Goal: Task Accomplishment & Management: Complete application form

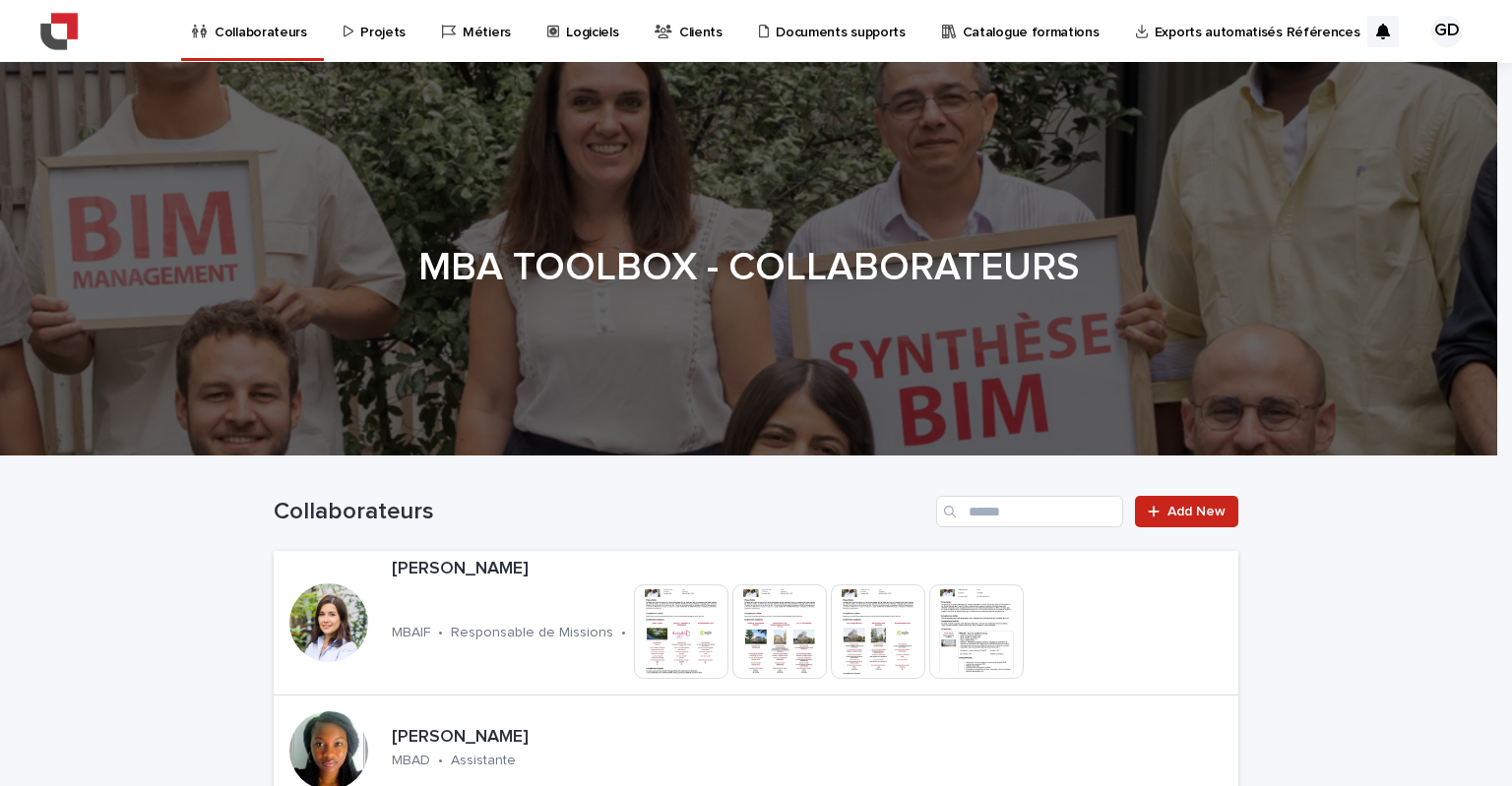
click at [383, 38] on p "Projets" at bounding box center [383, 20] width 45 height 41
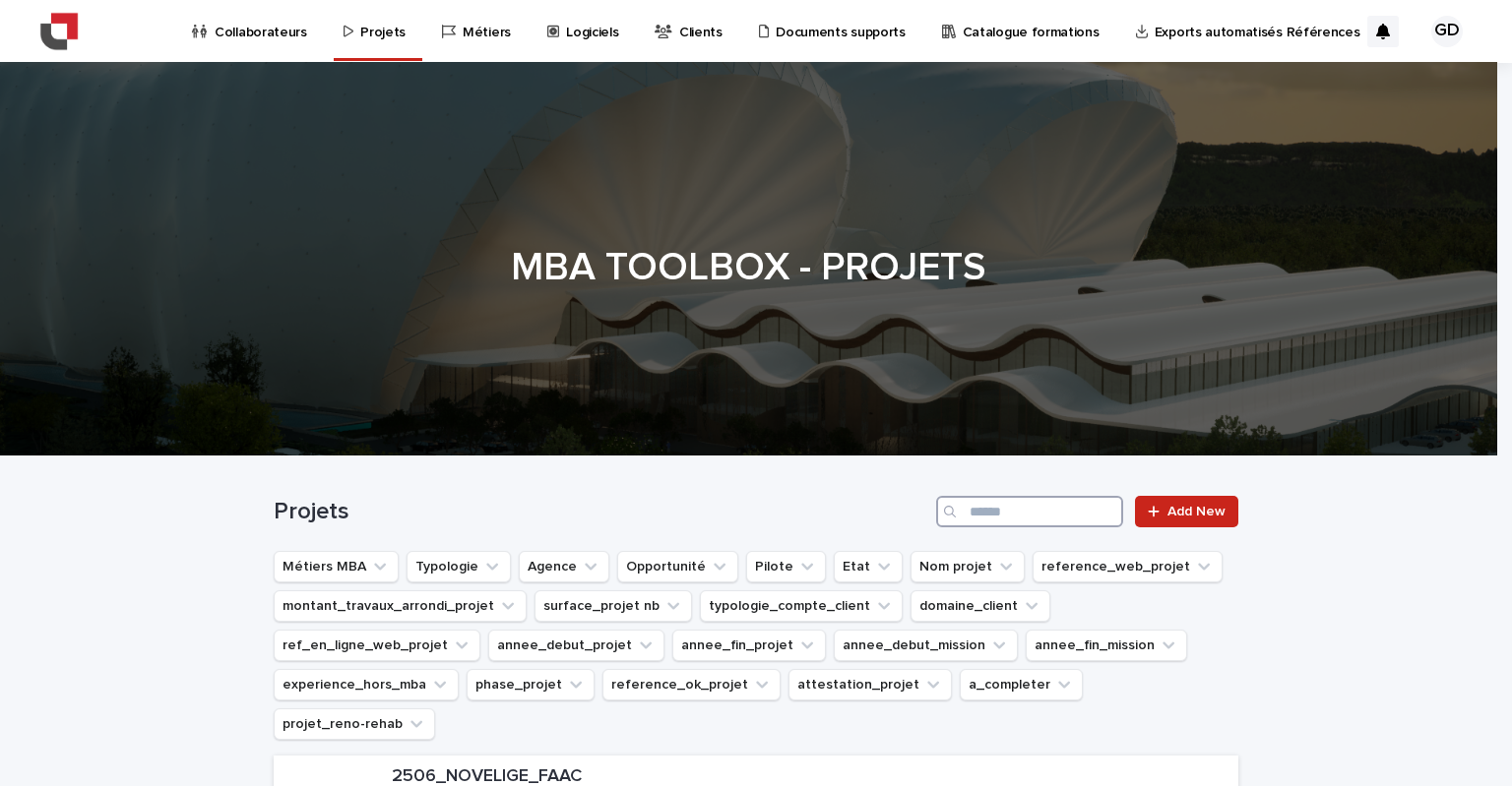
click at [1062, 513] on input "Search" at bounding box center [1030, 512] width 187 height 32
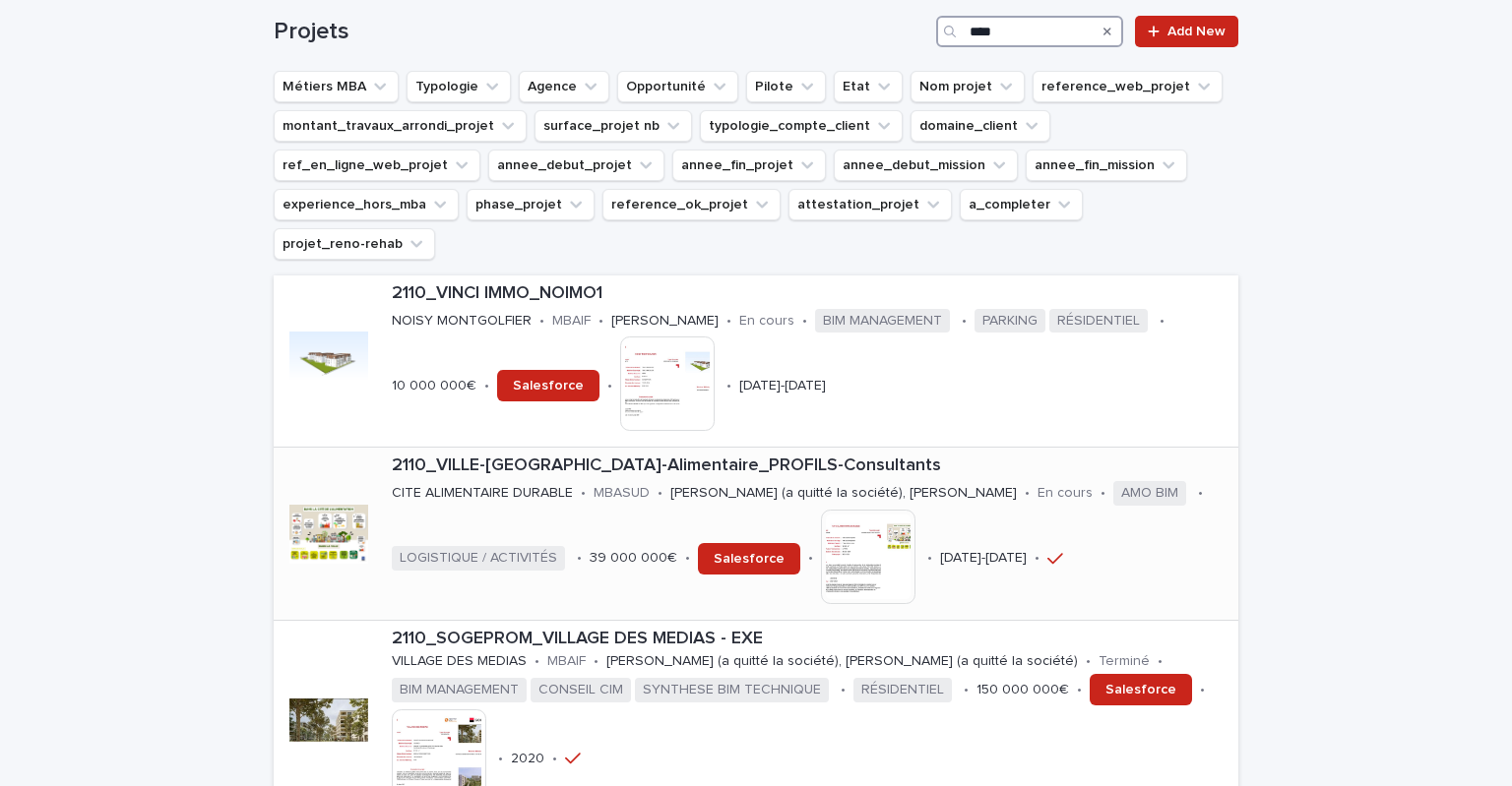
scroll to position [492, 0]
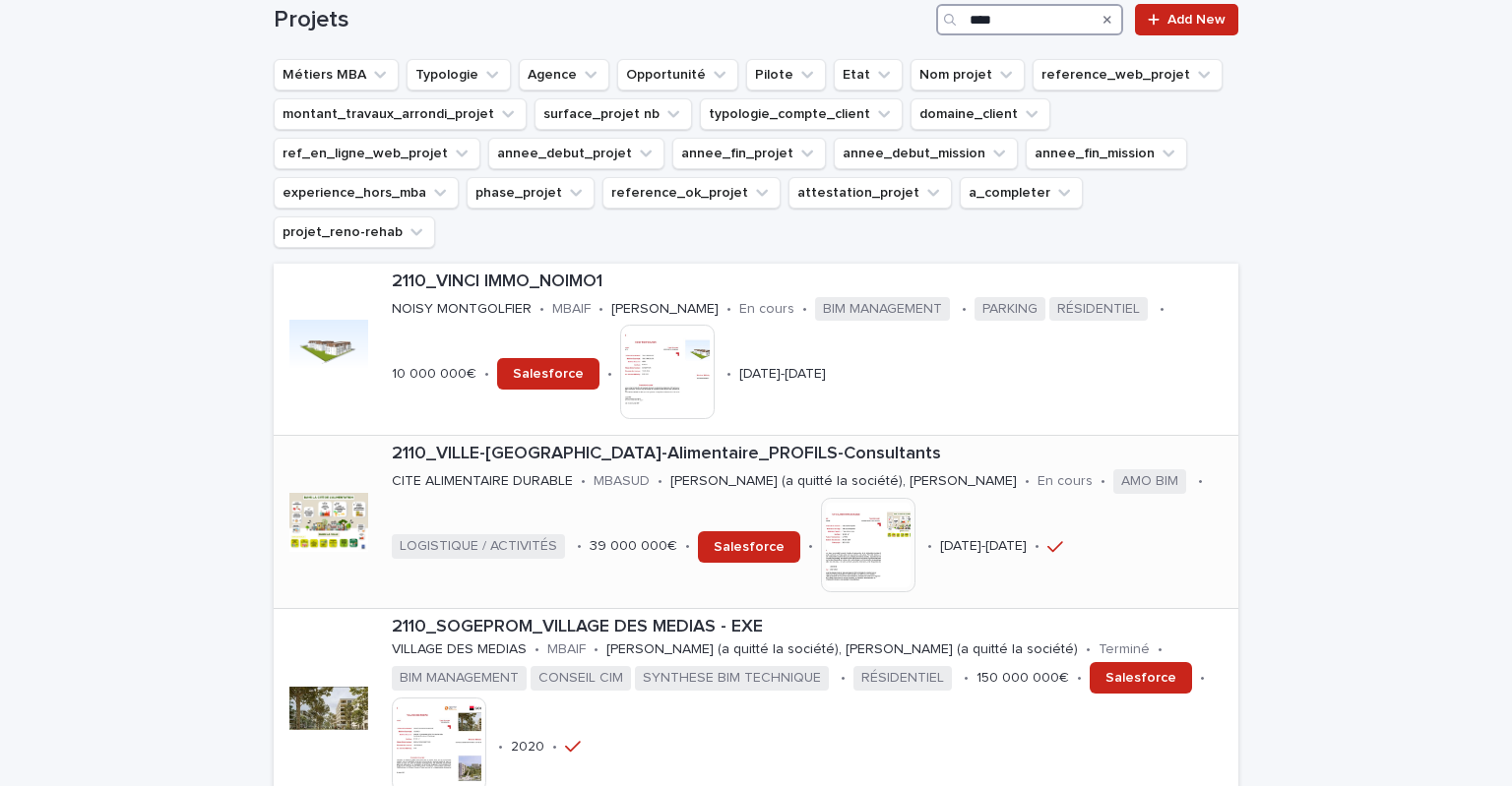
type input "****"
click at [597, 444] on p "2110_VILLE-[GEOGRAPHIC_DATA]-Alimentaire_PROFILS-Consultants" at bounding box center [811, 455] width 839 height 22
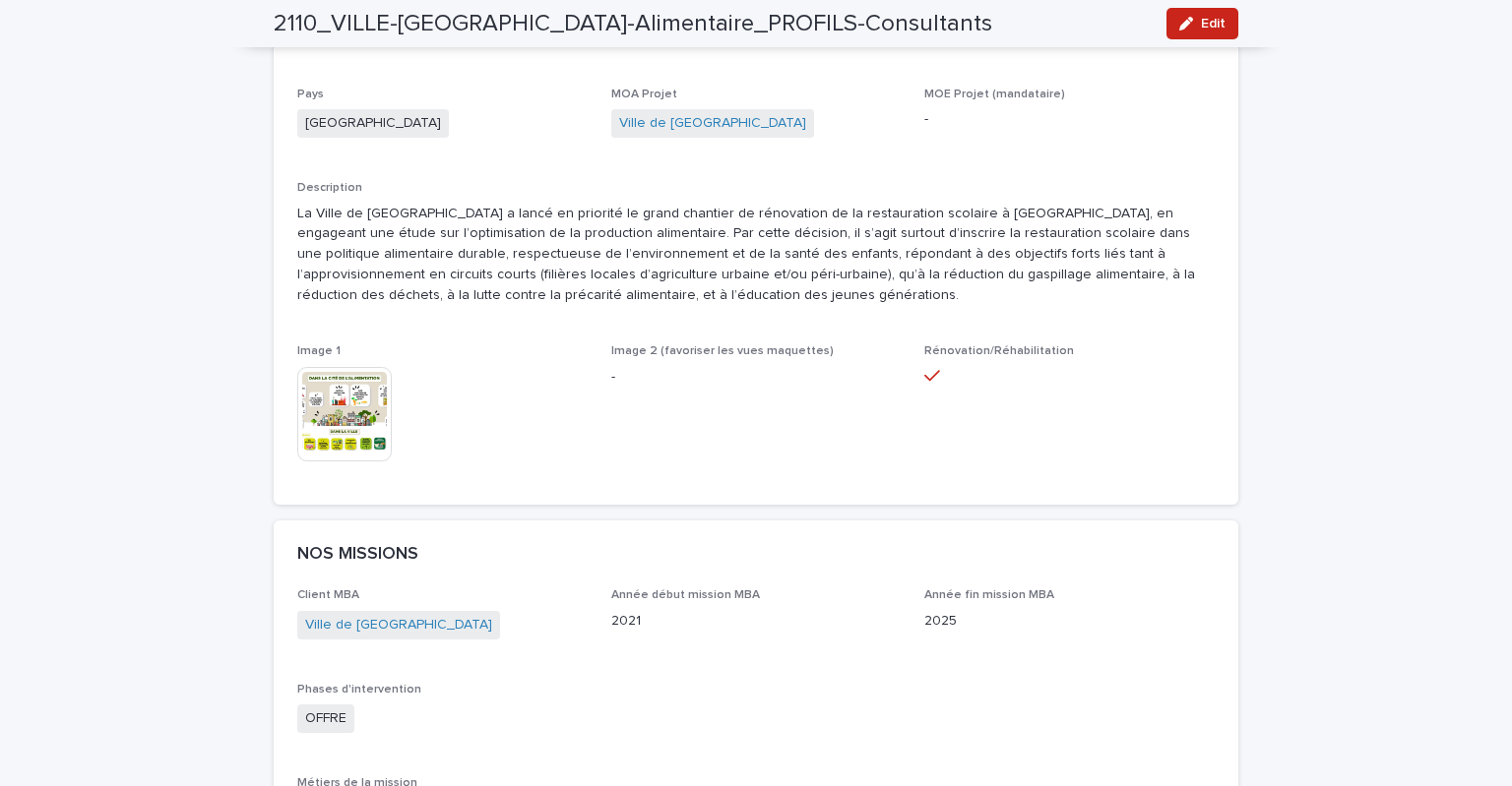
scroll to position [886, 0]
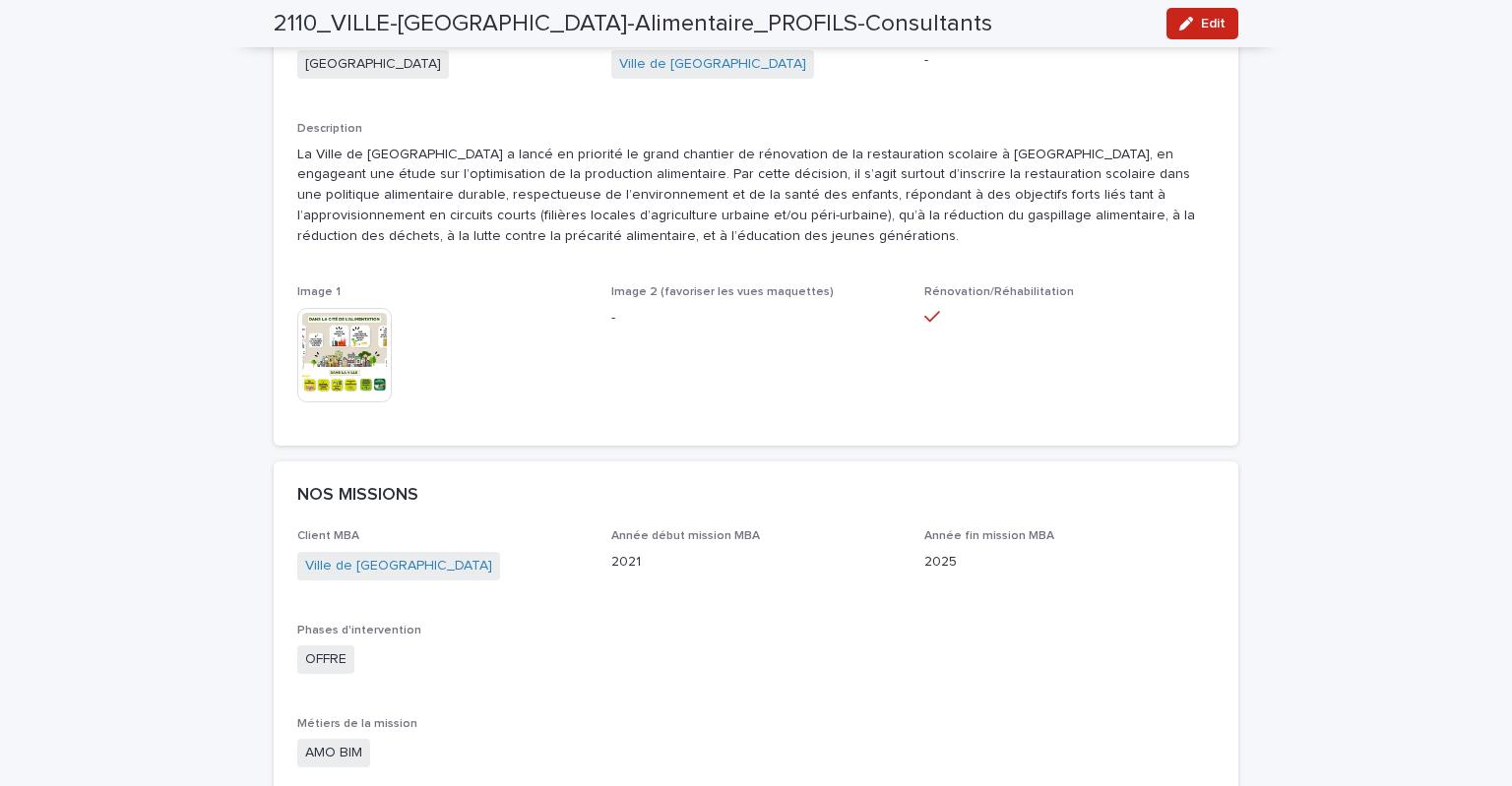
click at [336, 362] on img at bounding box center [344, 355] width 95 height 95
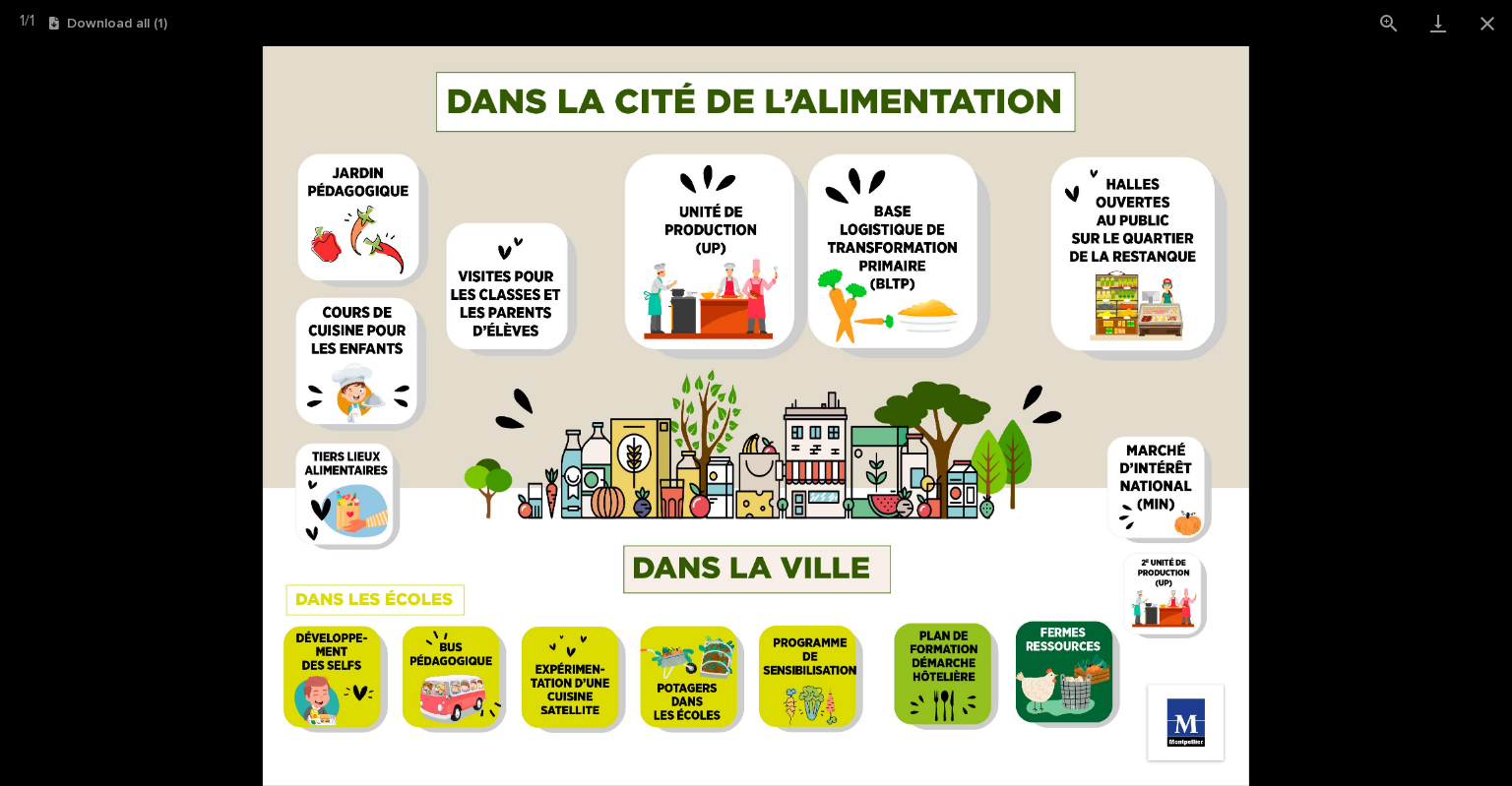
click at [197, 400] on picture at bounding box center [756, 415] width 1512 height 740
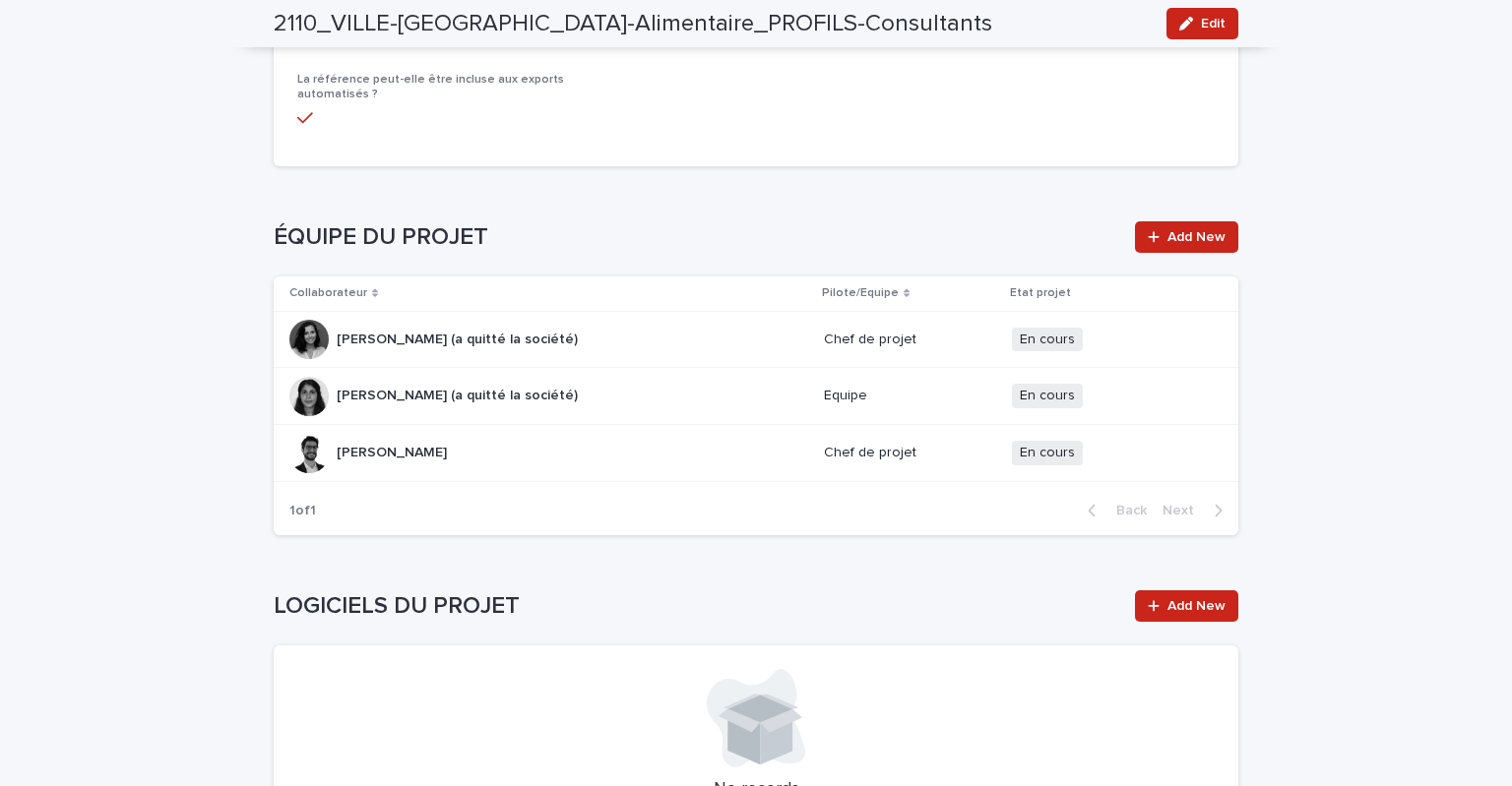
scroll to position [2263, 0]
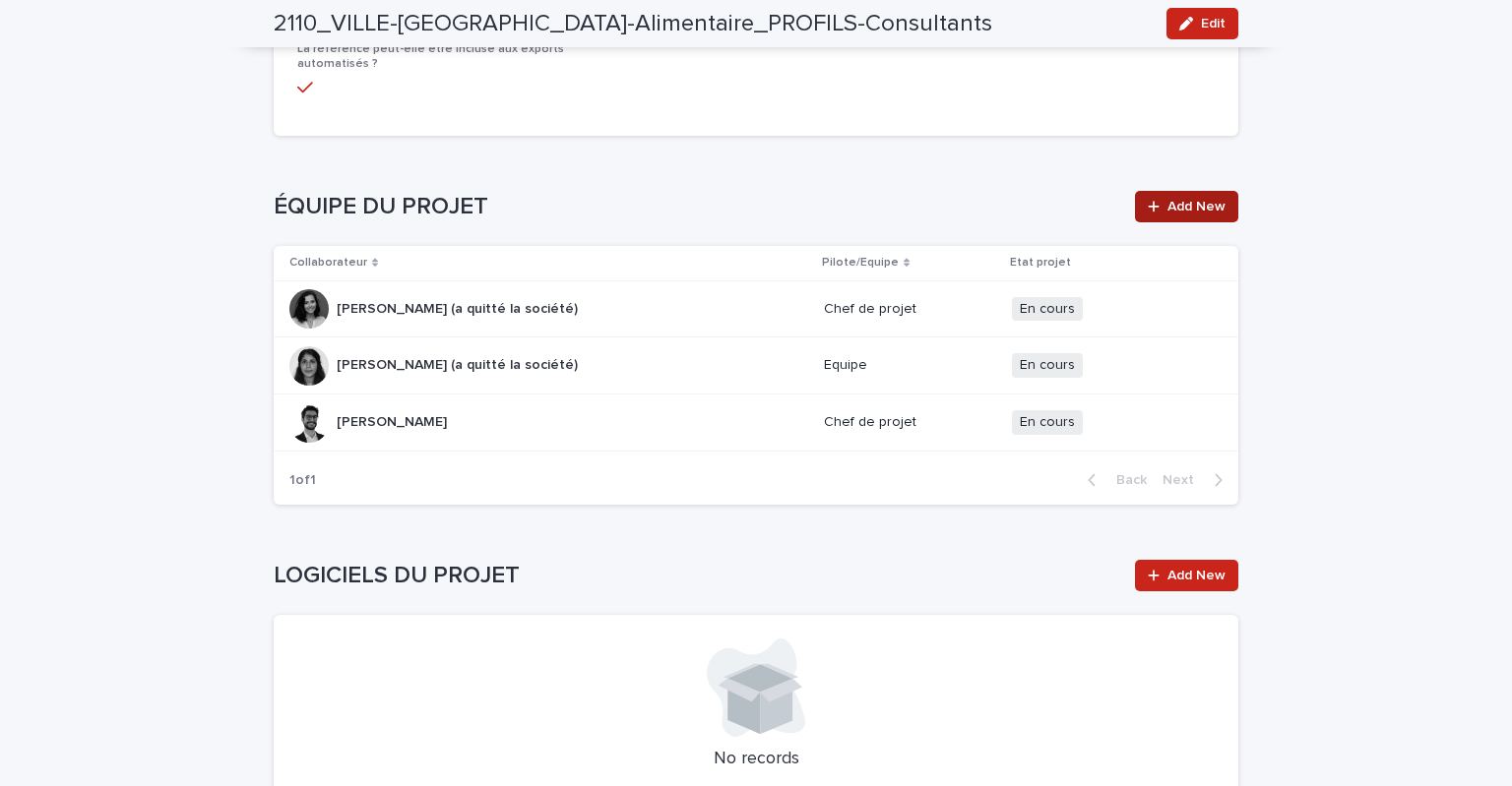
click at [1177, 213] on link "Add New" at bounding box center [1187, 207] width 104 height 32
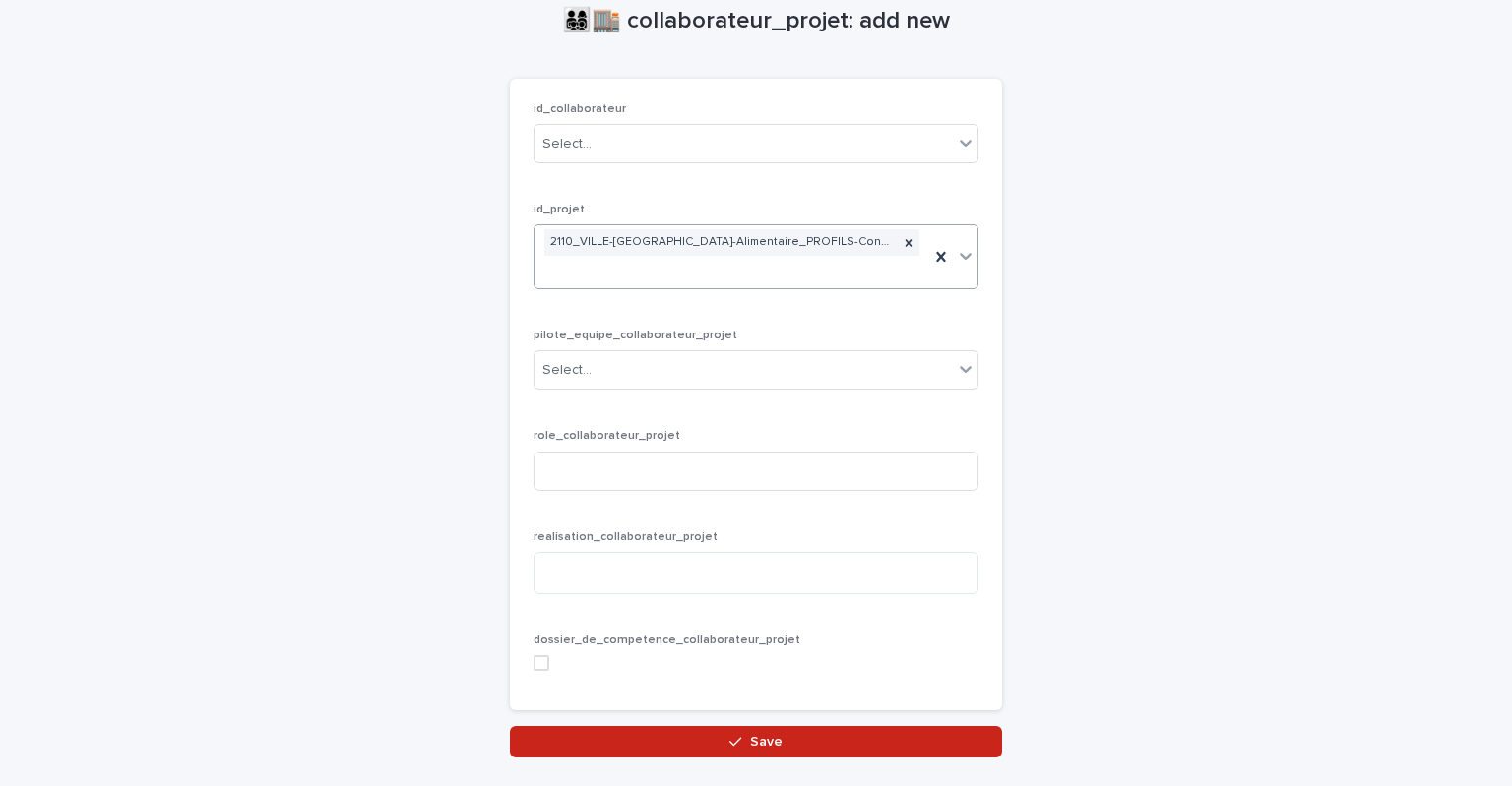
scroll to position [12, 0]
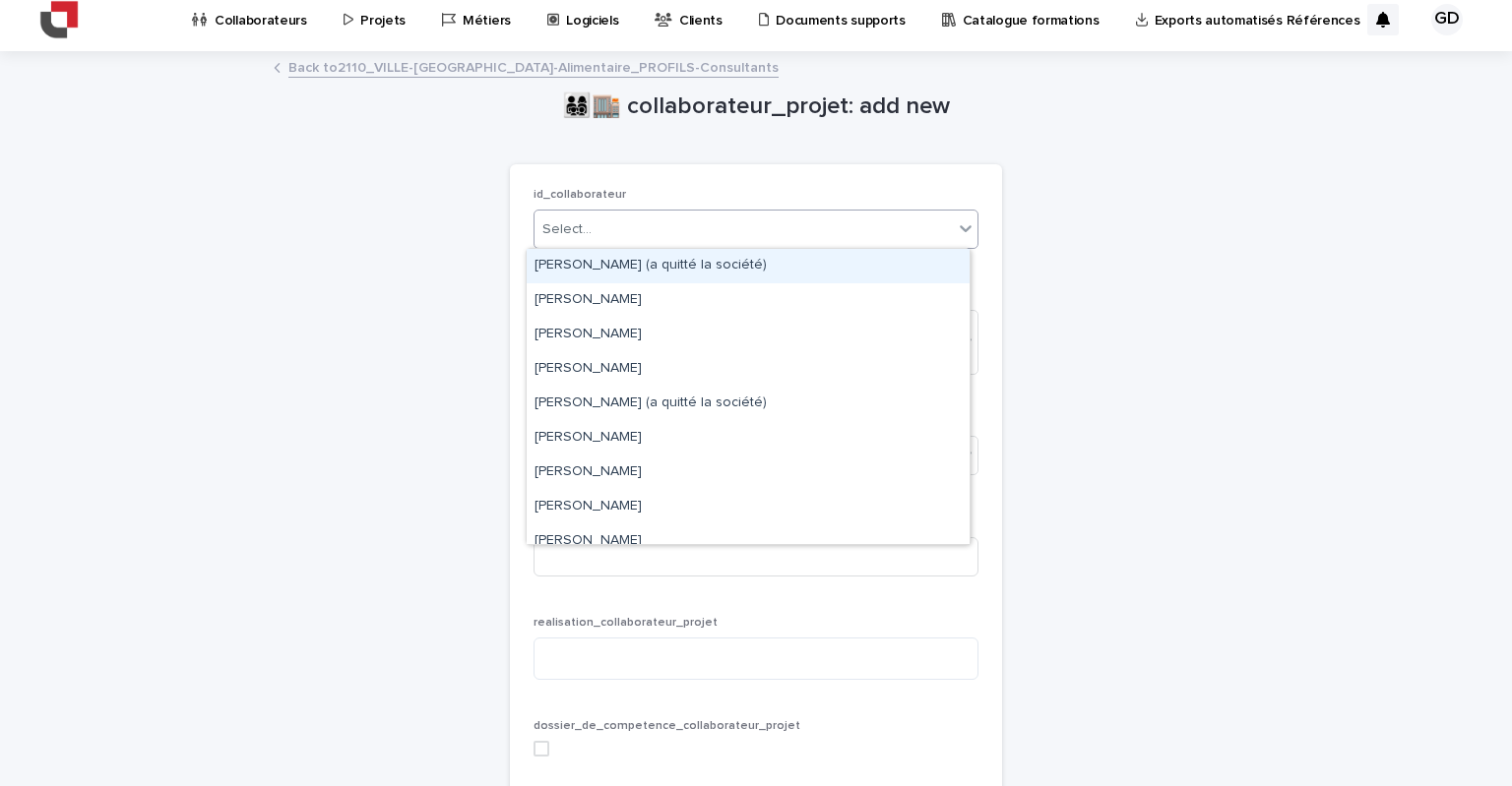
click at [656, 219] on div "Select..." at bounding box center [744, 229] width 419 height 33
type input "***"
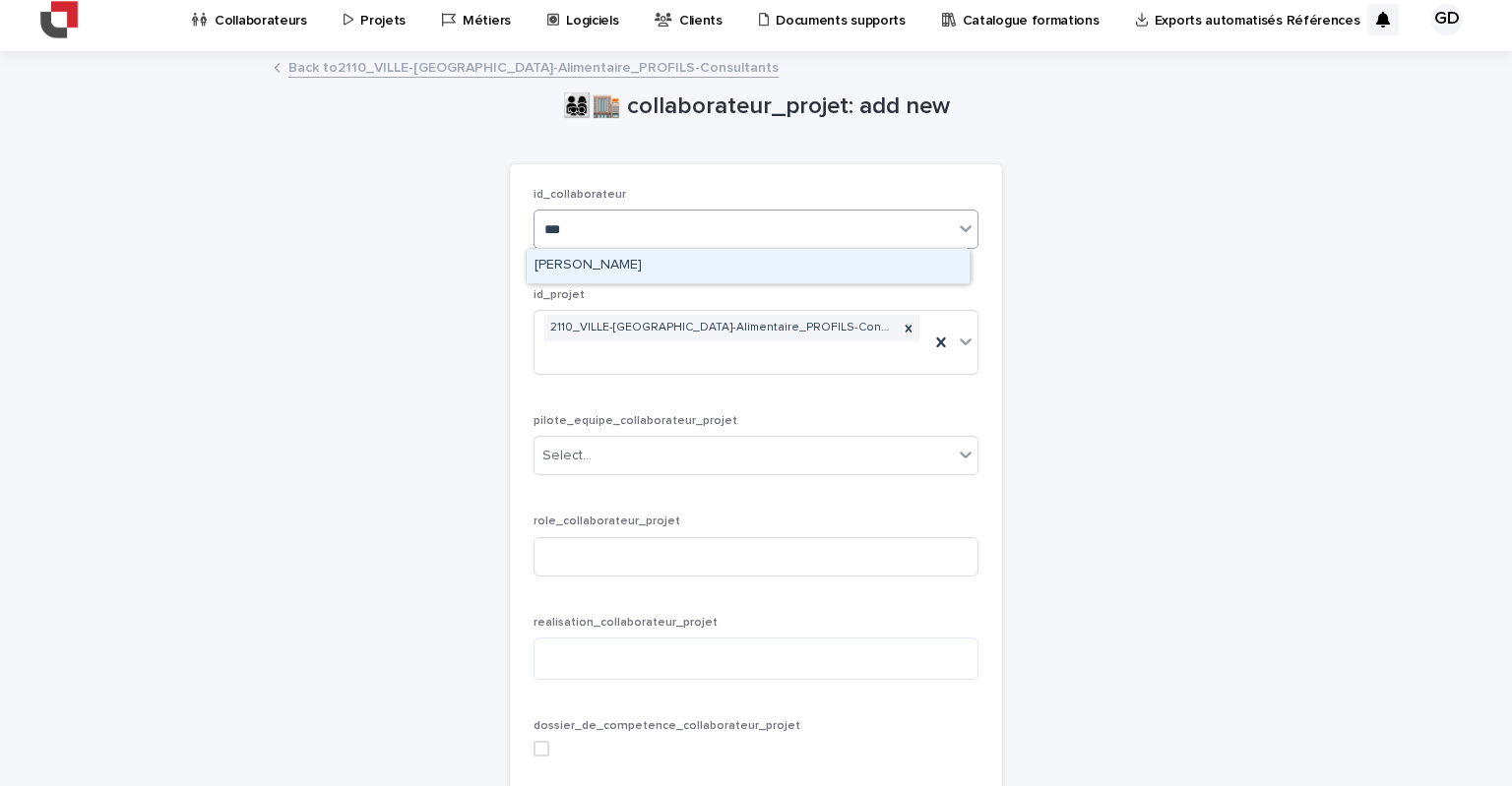
click at [653, 269] on div "[PERSON_NAME]" at bounding box center [748, 266] width 444 height 35
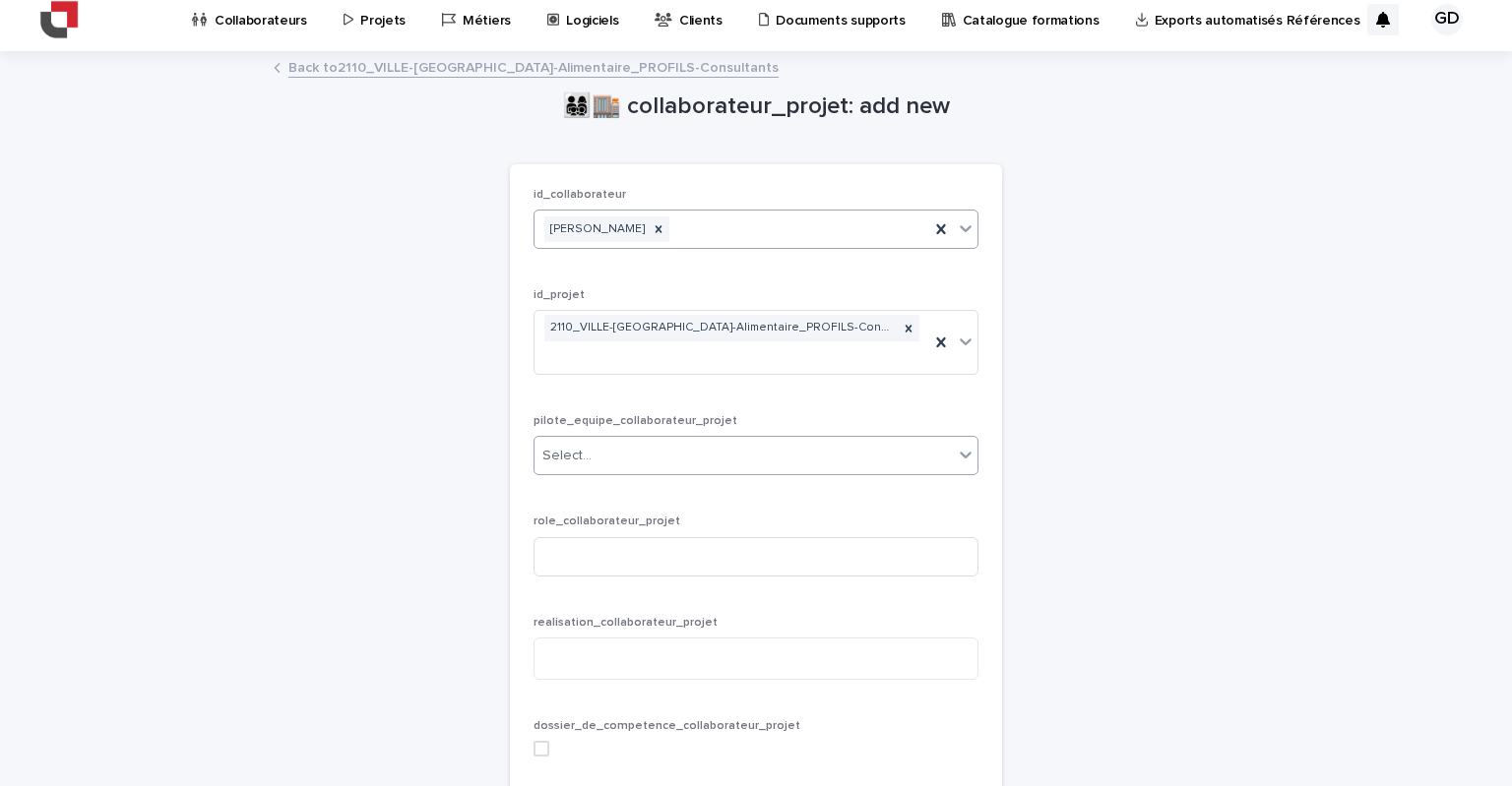
click at [636, 454] on div "Select..." at bounding box center [744, 456] width 419 height 33
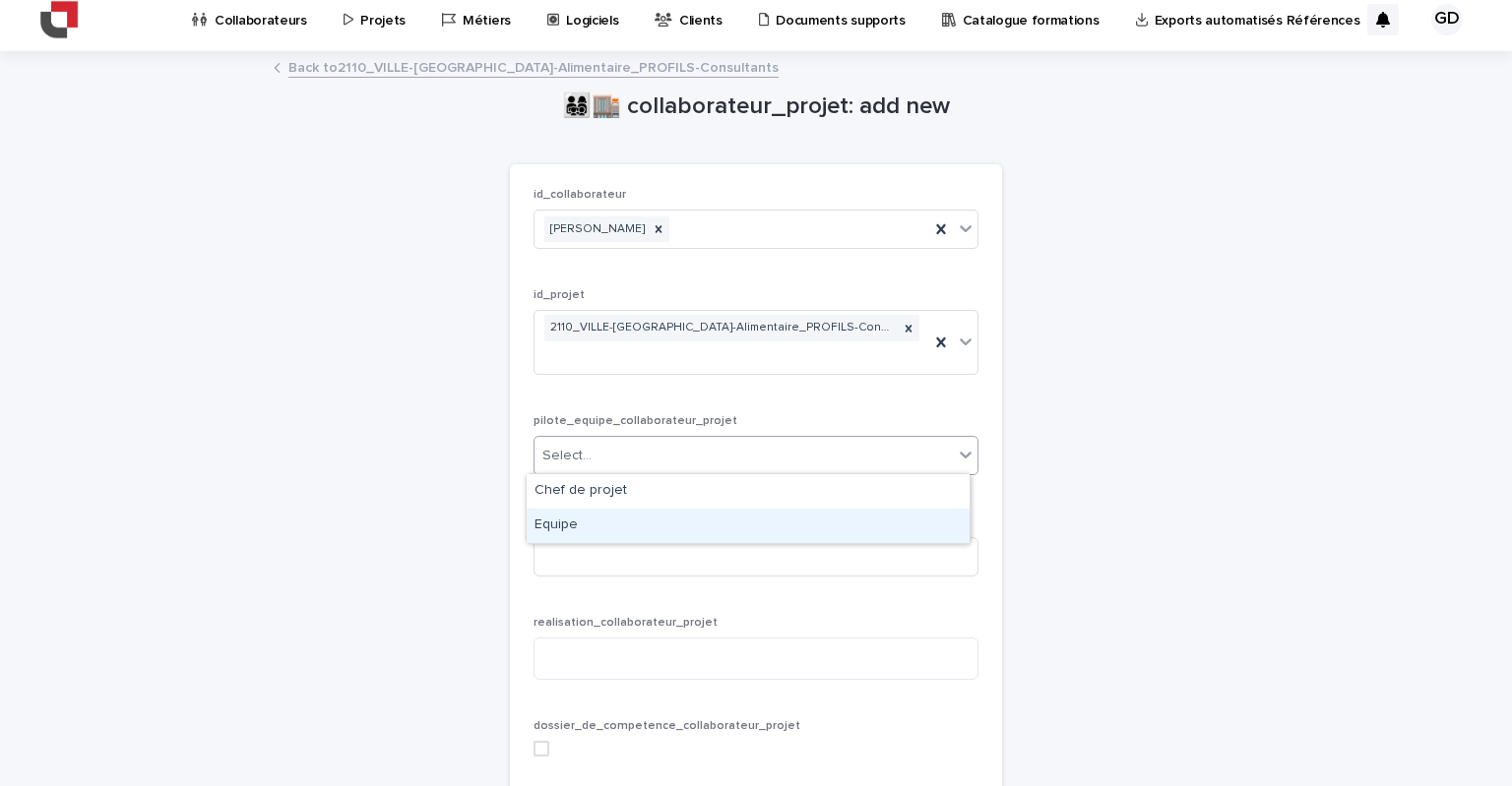
click at [616, 529] on div "Equipe" at bounding box center [748, 526] width 444 height 35
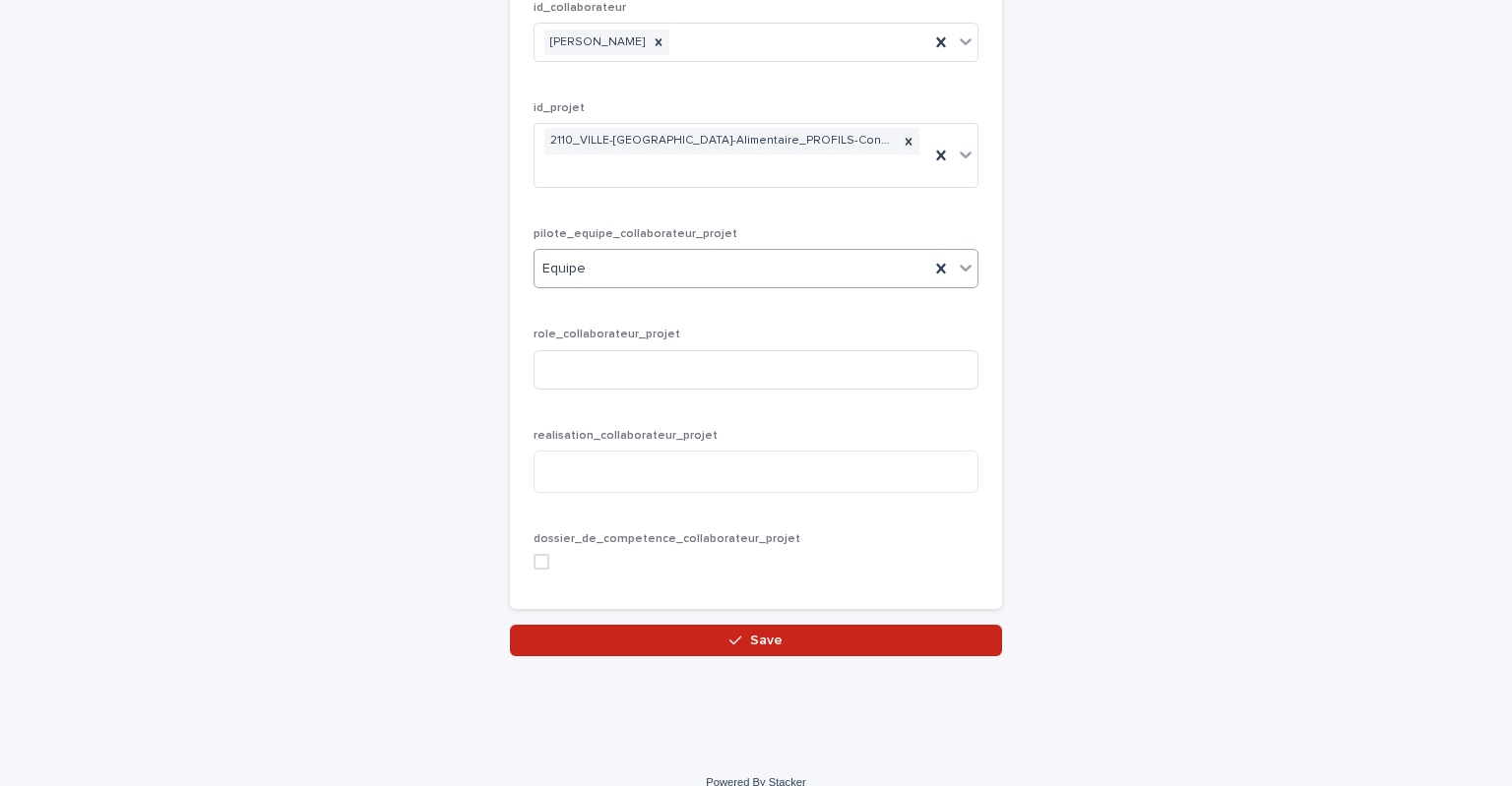
scroll to position [208, 0]
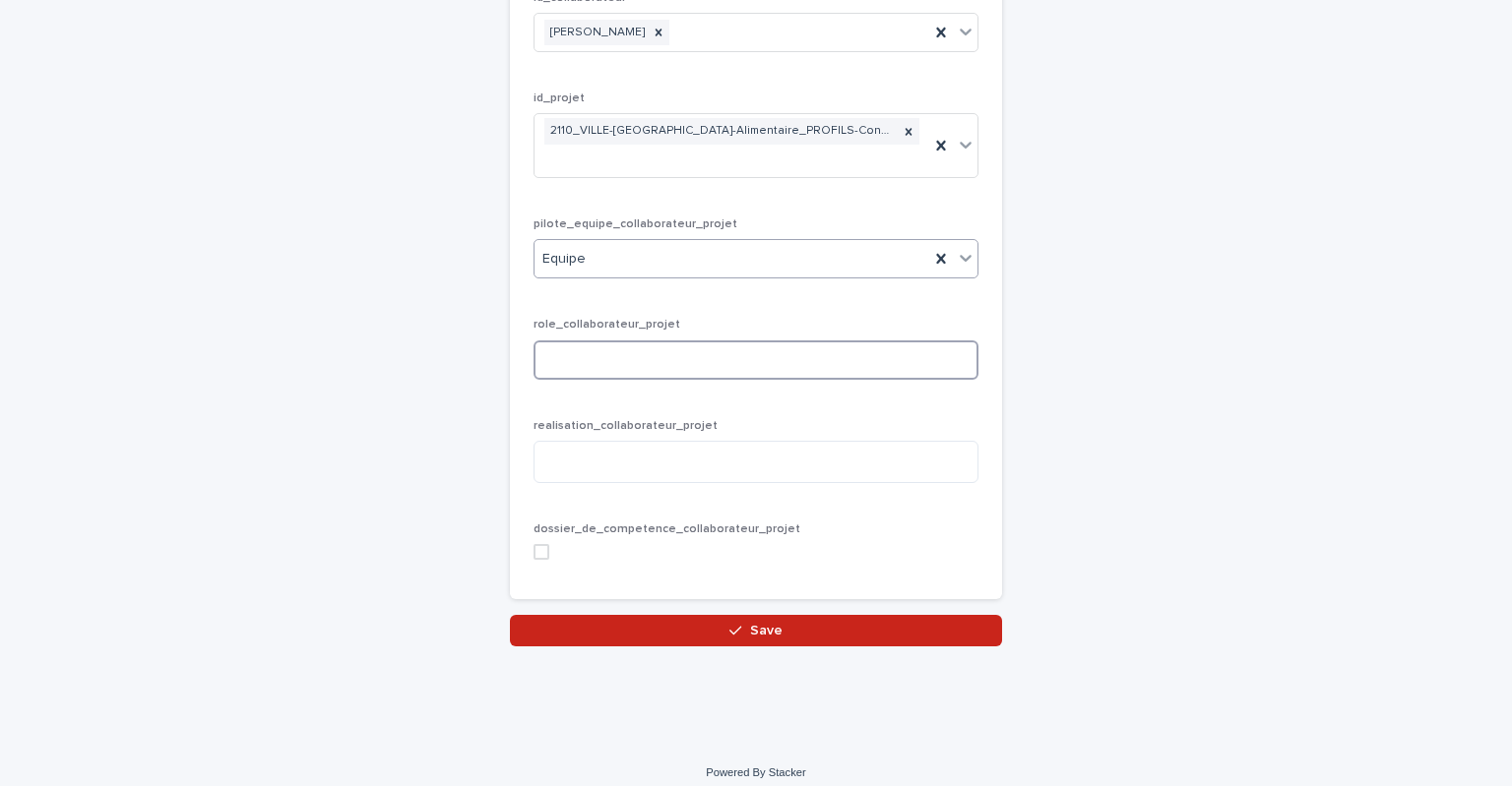
click at [565, 369] on input at bounding box center [756, 361] width 446 height 40
drag, startPoint x: 531, startPoint y: 554, endPoint x: 668, endPoint y: 642, distance: 162.8
click at [533, 553] on span at bounding box center [541, 552] width 16 height 16
click at [735, 634] on icon "button" at bounding box center [736, 631] width 12 height 14
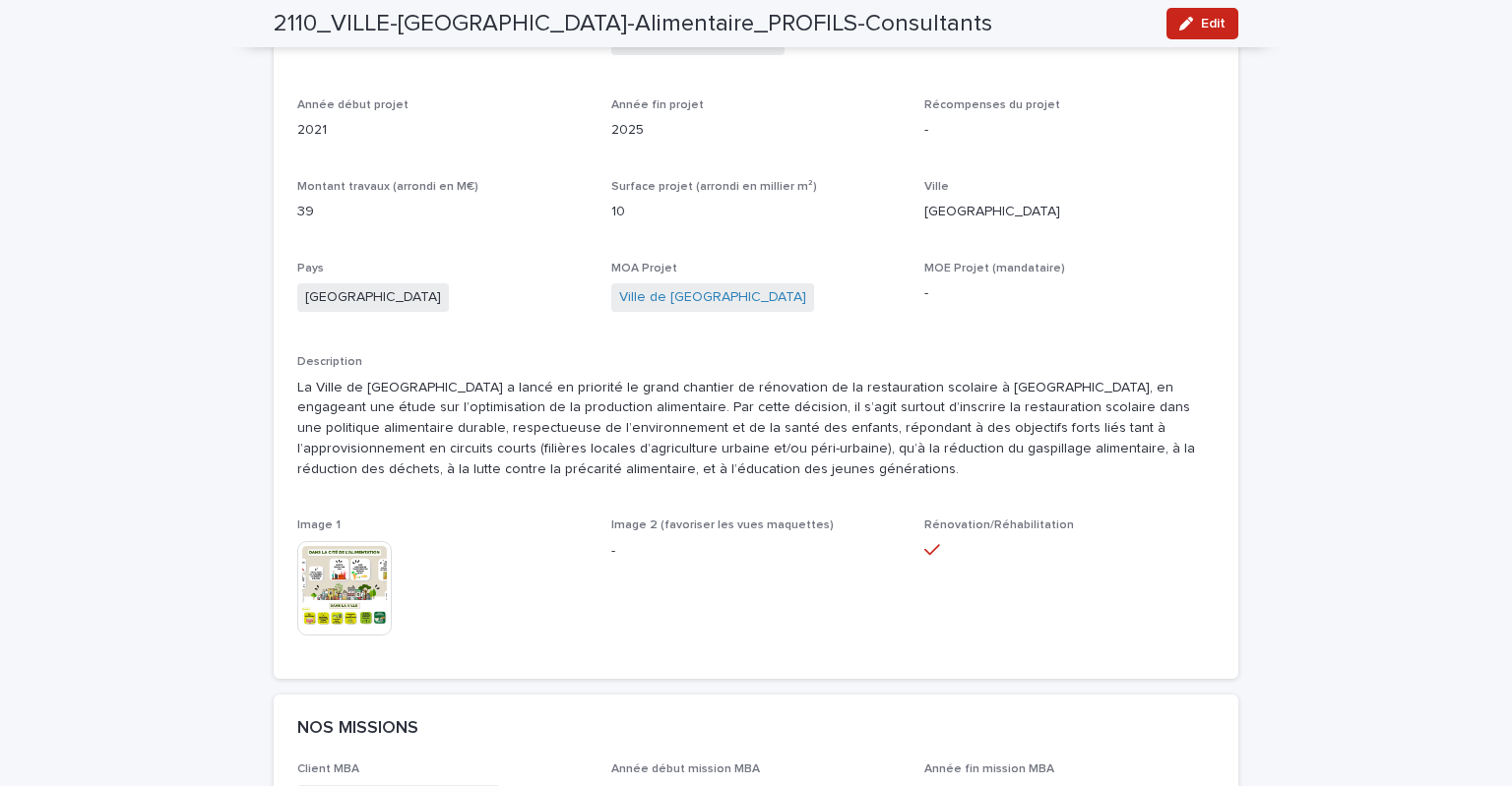
scroll to position [771, 0]
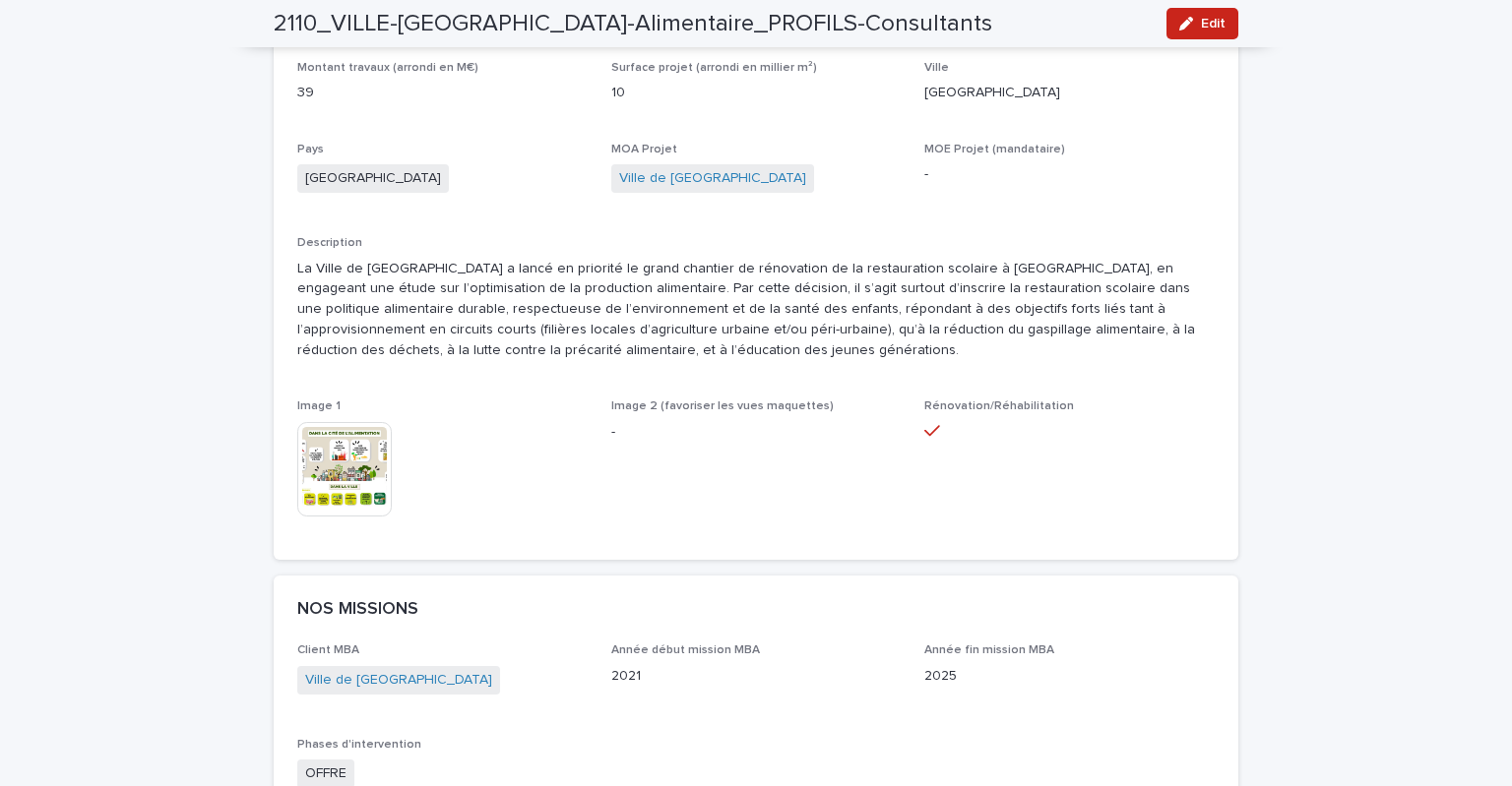
click at [365, 460] on img at bounding box center [344, 469] width 95 height 95
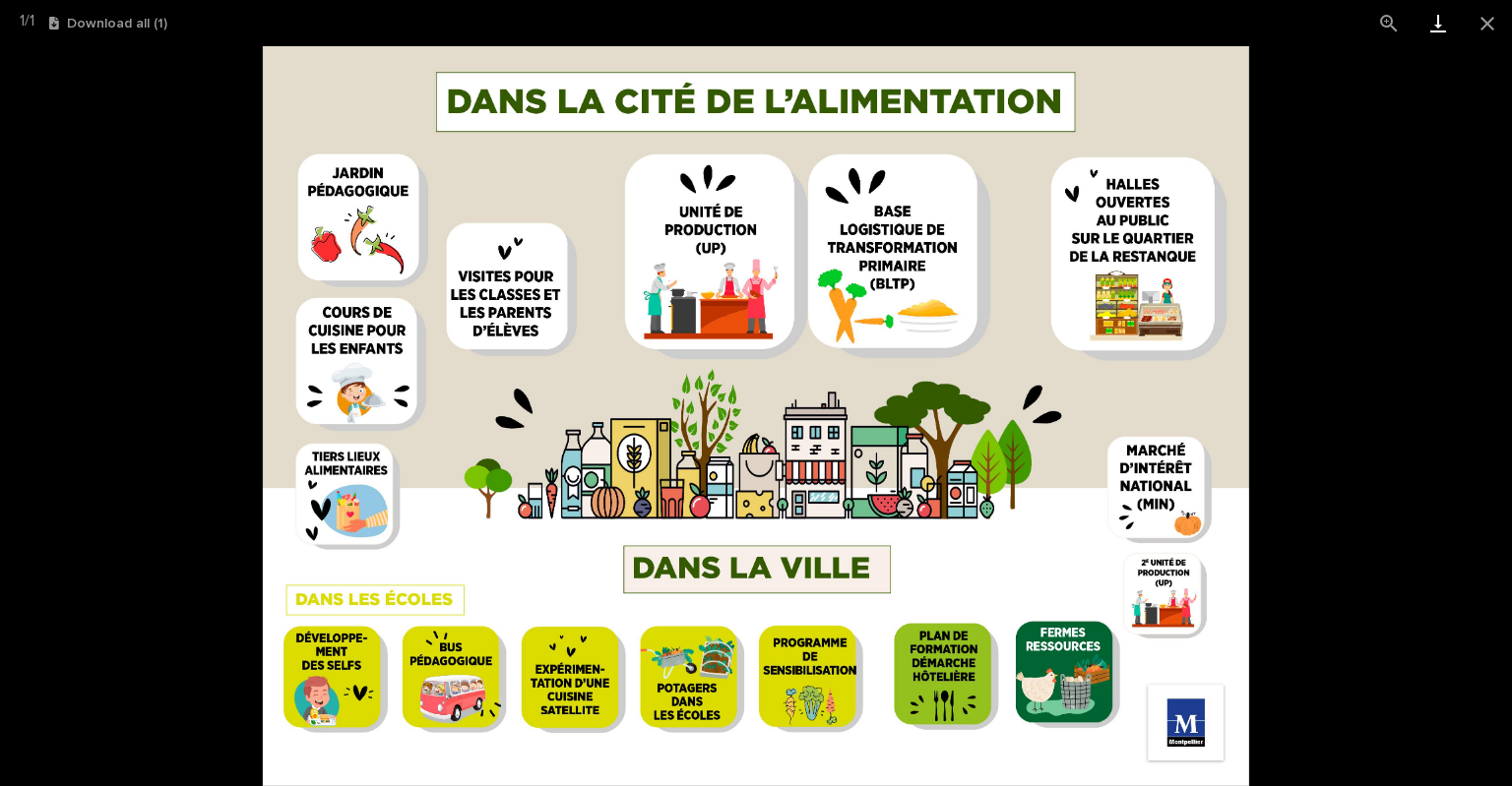
click at [1423, 29] on link "Download" at bounding box center [1438, 23] width 49 height 46
